Goal: Consume media (video, audio)

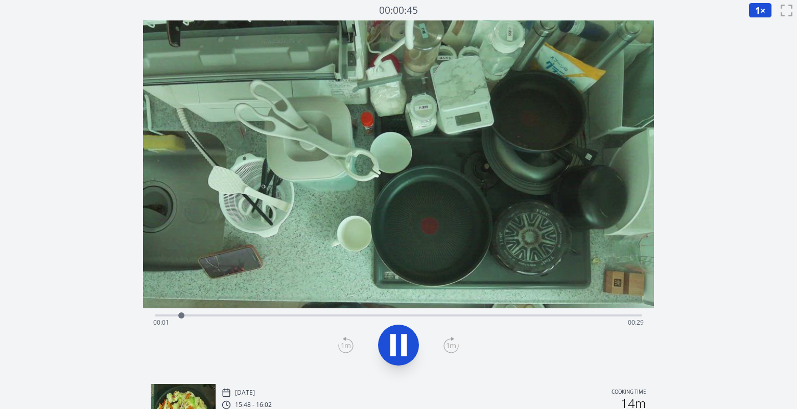
click at [605, 315] on div "Time elapsed: 00:01 Time remaining: 00:29" at bounding box center [398, 322] width 490 height 16
click at [505, 316] on div "Time elapsed: 00:29 Time remaining: 00:00" at bounding box center [398, 322] width 490 height 16
click at [410, 340] on icon at bounding box center [398, 344] width 29 height 29
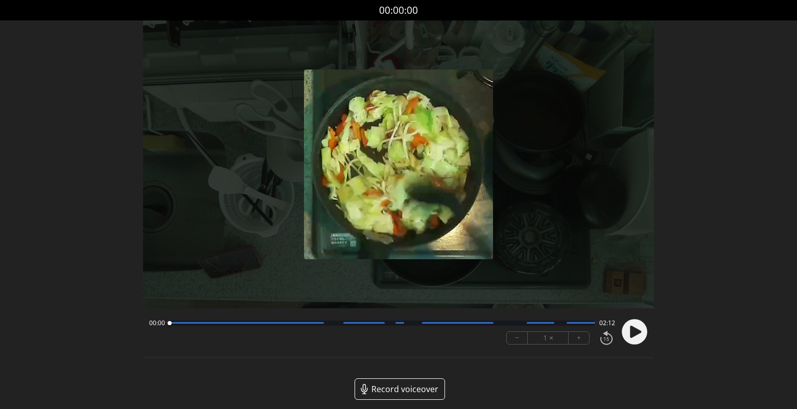
click at [581, 336] on button "+" at bounding box center [578, 337] width 20 height 12
click at [580, 336] on button "+" at bounding box center [578, 337] width 20 height 12
click at [627, 331] on circle at bounding box center [634, 332] width 26 height 26
